Goal: Check status

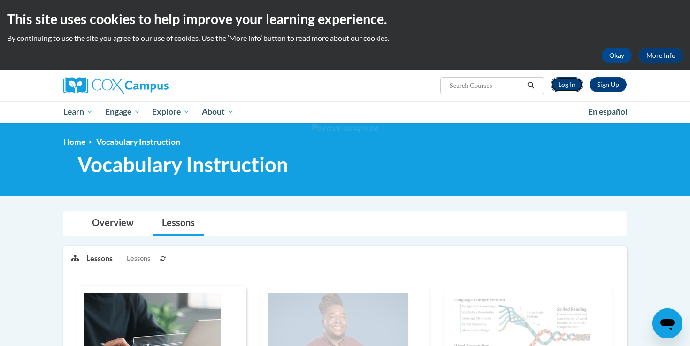
click at [561, 81] on link "Log In" at bounding box center [567, 84] width 32 height 15
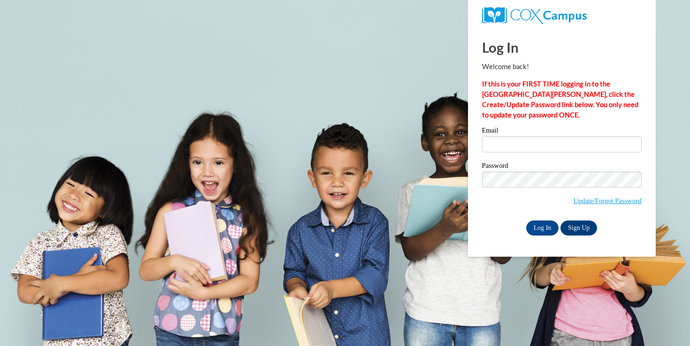
click at [531, 158] on div "Email" at bounding box center [562, 143] width 160 height 32
type input "[EMAIL_ADDRESS][DOMAIN_NAME]"
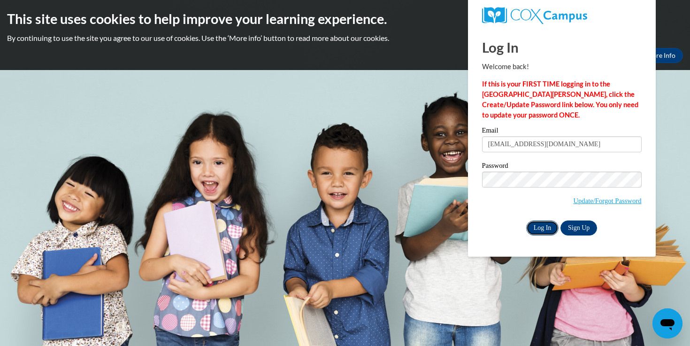
click at [529, 225] on input "Log In" at bounding box center [542, 227] width 33 height 15
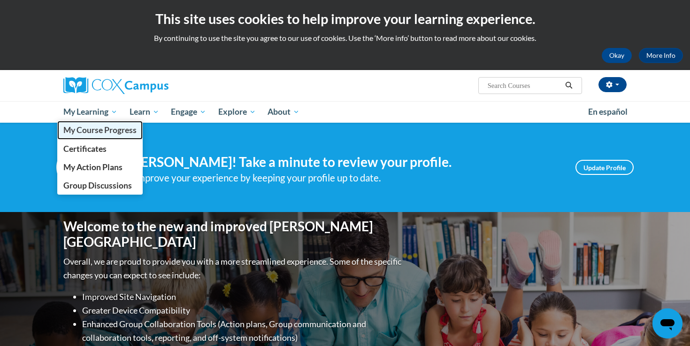
click at [103, 130] on span "My Course Progress" at bounding box center [99, 130] width 73 height 10
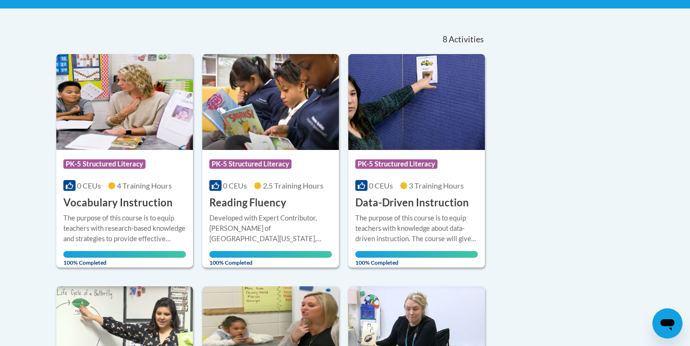
scroll to position [181, 0]
